Goal: Task Accomplishment & Management: Use online tool/utility

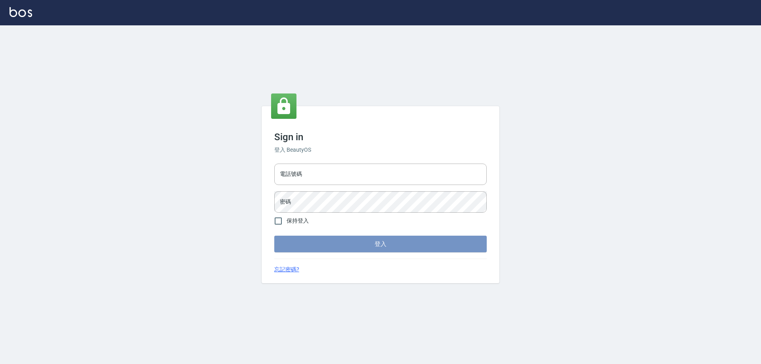
click at [378, 243] on button "登入" at bounding box center [380, 244] width 212 height 17
type input "0927586163"
click at [349, 249] on button "登入" at bounding box center [380, 244] width 212 height 17
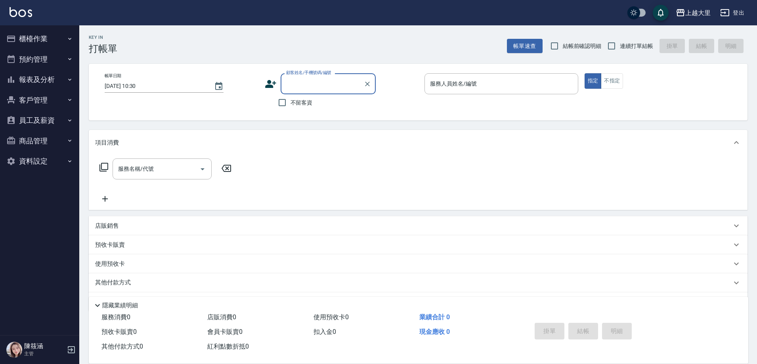
click at [42, 38] on button "櫃檯作業" at bounding box center [39, 39] width 73 height 21
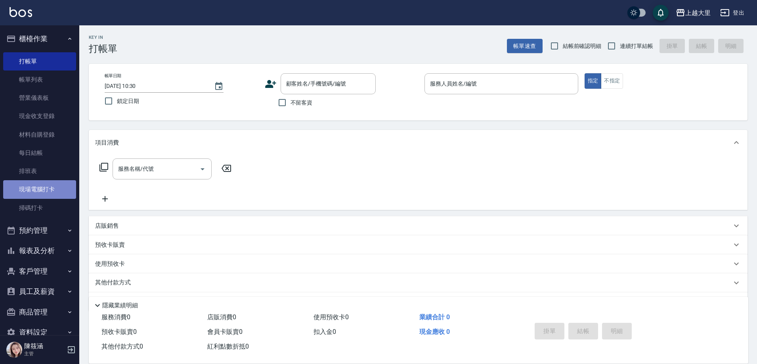
click at [57, 182] on link "現場電腦打卡" at bounding box center [39, 189] width 73 height 18
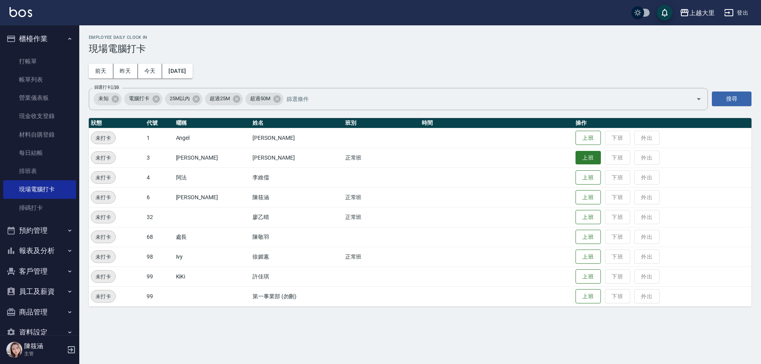
click at [580, 156] on button "上班" at bounding box center [588, 158] width 25 height 14
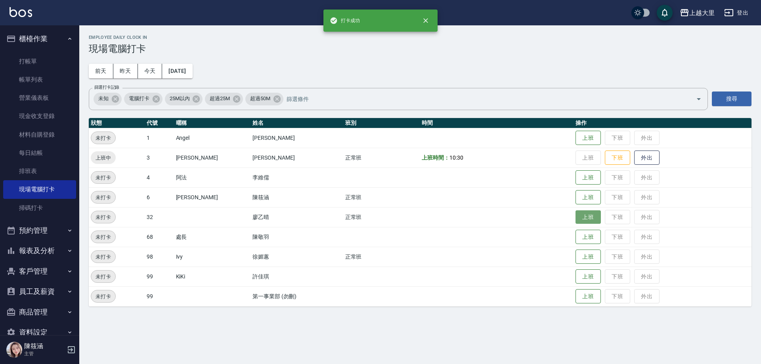
click at [585, 214] on button "上班" at bounding box center [588, 218] width 25 height 14
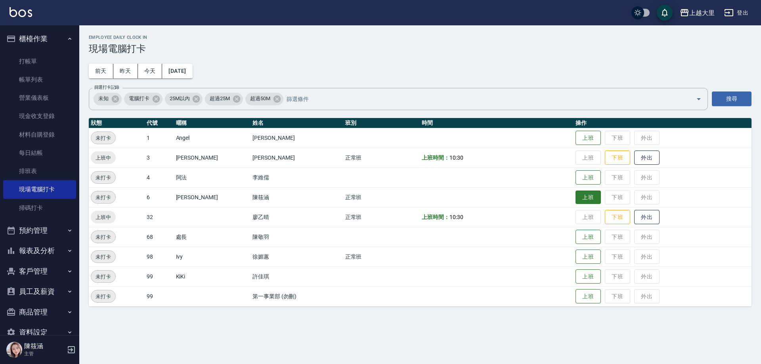
click at [588, 200] on button "上班" at bounding box center [588, 198] width 25 height 14
click at [591, 264] on button "上班" at bounding box center [588, 257] width 25 height 14
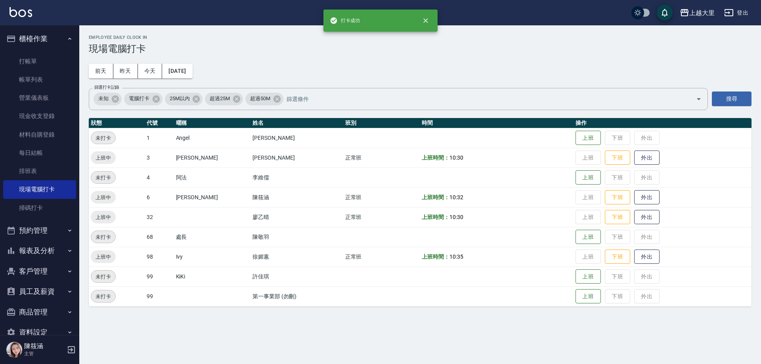
click at [588, 258] on td "上班 下班 外出" at bounding box center [663, 257] width 178 height 20
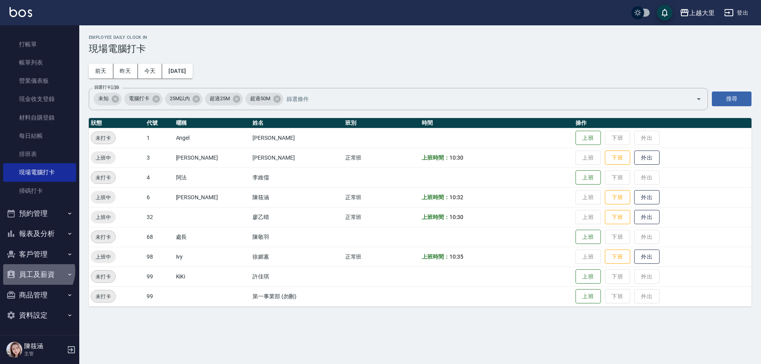
click at [38, 271] on button "員工及薪資" at bounding box center [39, 274] width 73 height 21
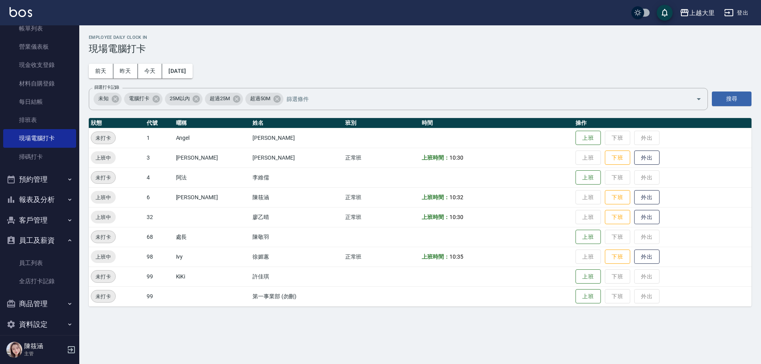
scroll to position [57, 0]
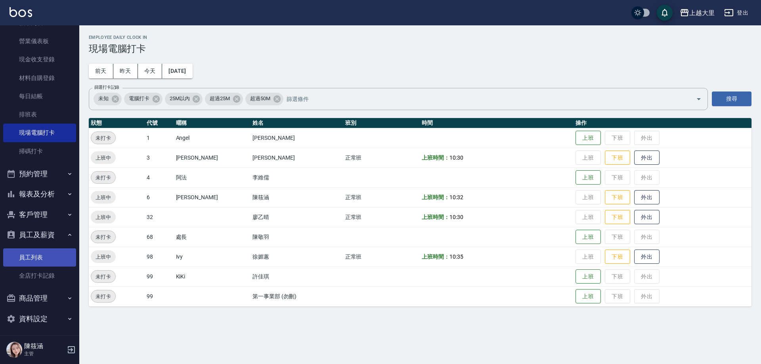
click at [37, 264] on link "員工列表" at bounding box center [39, 258] width 73 height 18
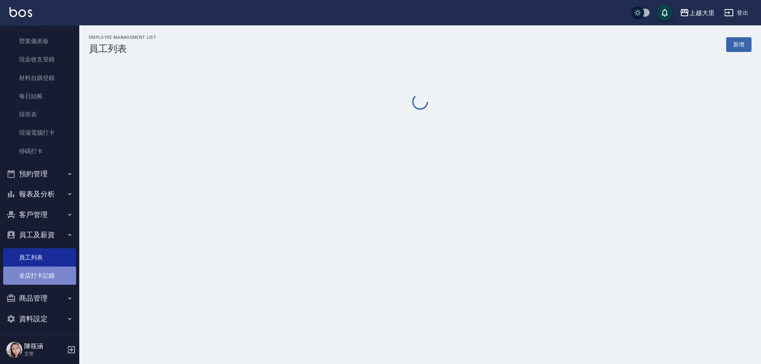
click at [50, 272] on link "全店打卡記錄" at bounding box center [39, 276] width 73 height 18
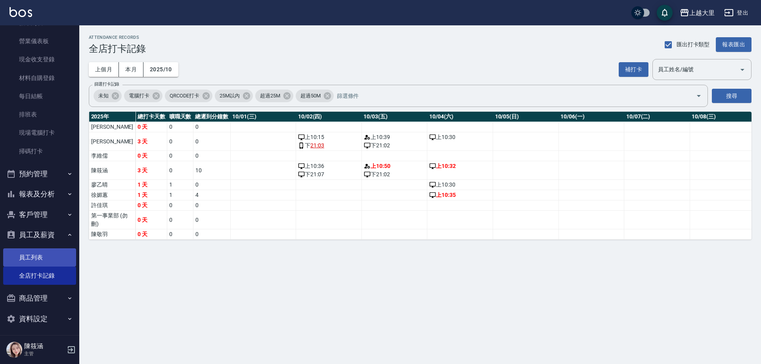
click at [51, 255] on link "員工列表" at bounding box center [39, 258] width 73 height 18
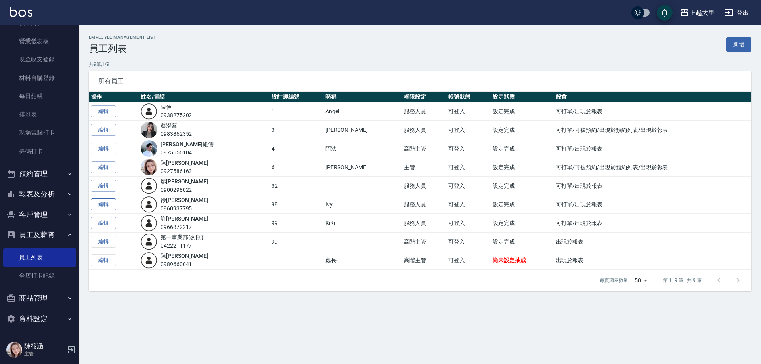
click at [102, 201] on link "編輯" at bounding box center [103, 205] width 25 height 12
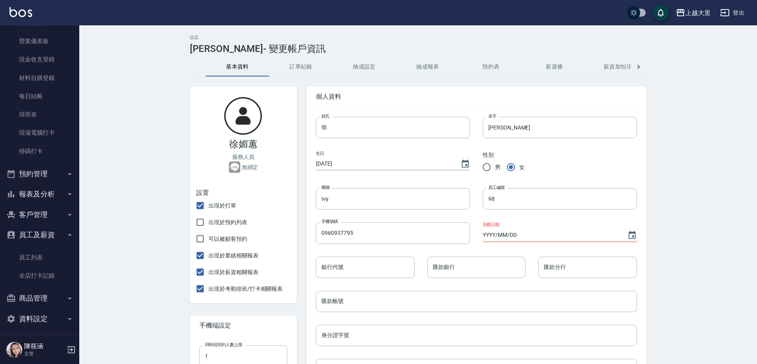
click at [547, 70] on button "薪資條" at bounding box center [554, 66] width 63 height 19
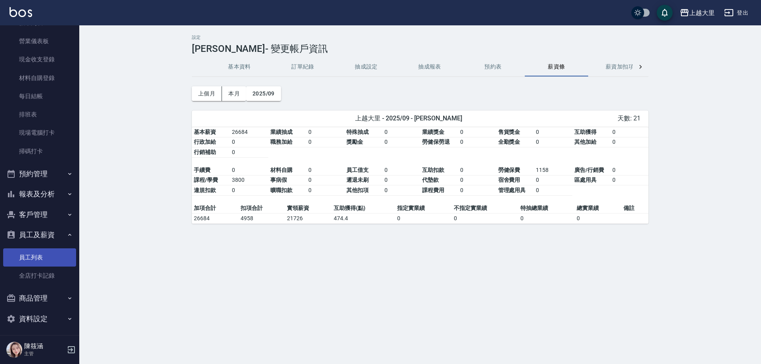
click at [30, 257] on link "員工列表" at bounding box center [39, 258] width 73 height 18
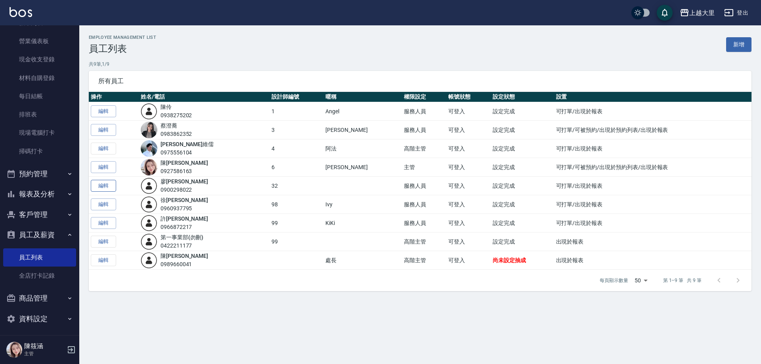
click at [108, 180] on link "編輯" at bounding box center [103, 186] width 25 height 12
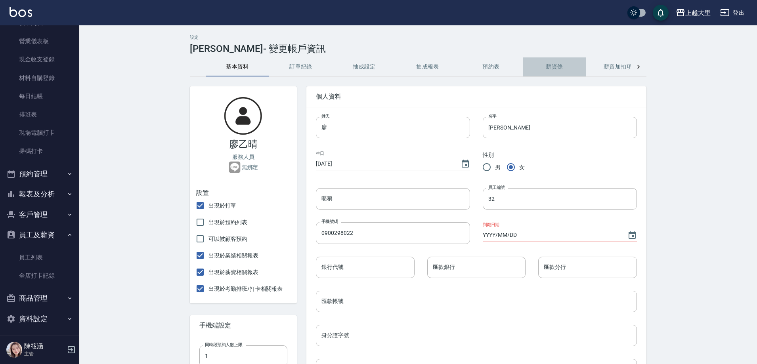
click at [546, 59] on button "薪資條" at bounding box center [554, 66] width 63 height 19
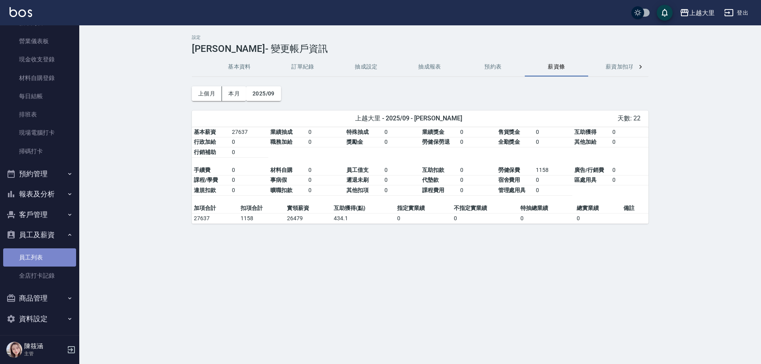
click at [48, 264] on link "員工列表" at bounding box center [39, 258] width 73 height 18
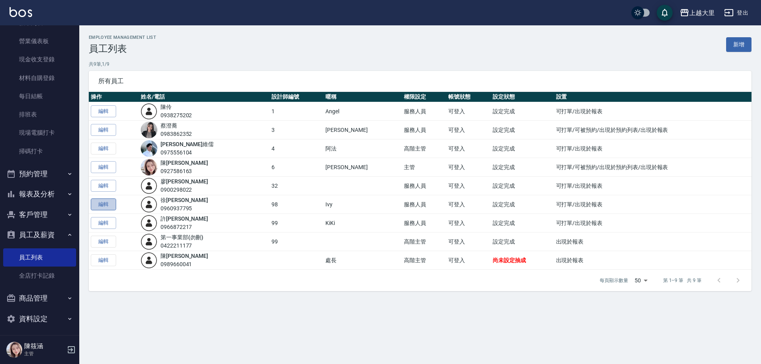
click at [103, 202] on link "編輯" at bounding box center [103, 205] width 25 height 12
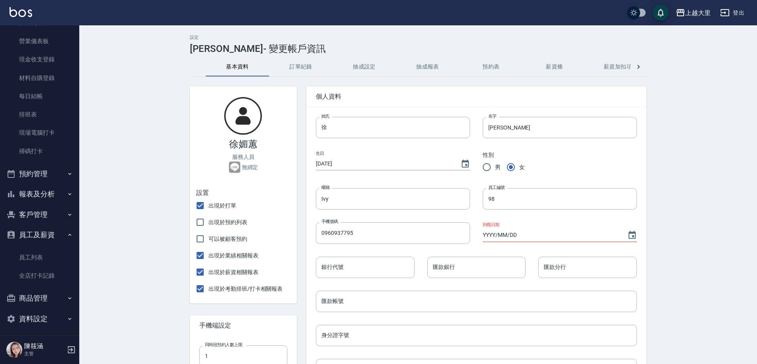
click at [561, 71] on button "薪資條" at bounding box center [554, 66] width 63 height 19
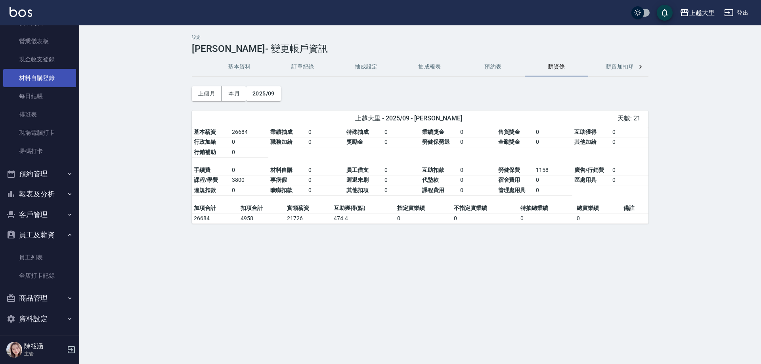
click at [15, 73] on link "材料自購登錄" at bounding box center [39, 78] width 73 height 18
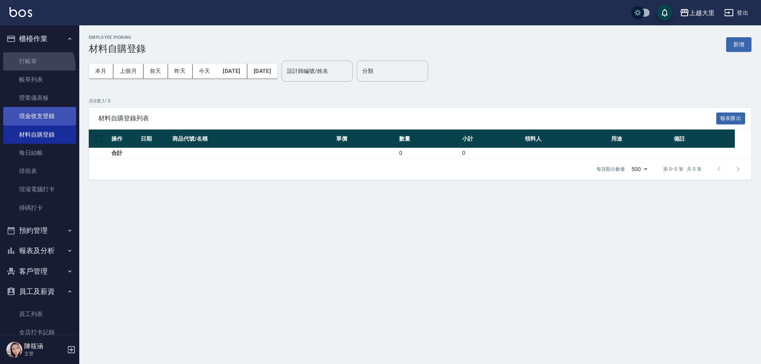
click at [31, 68] on link "打帳單" at bounding box center [39, 61] width 73 height 18
